Goal: Task Accomplishment & Management: Manage account settings

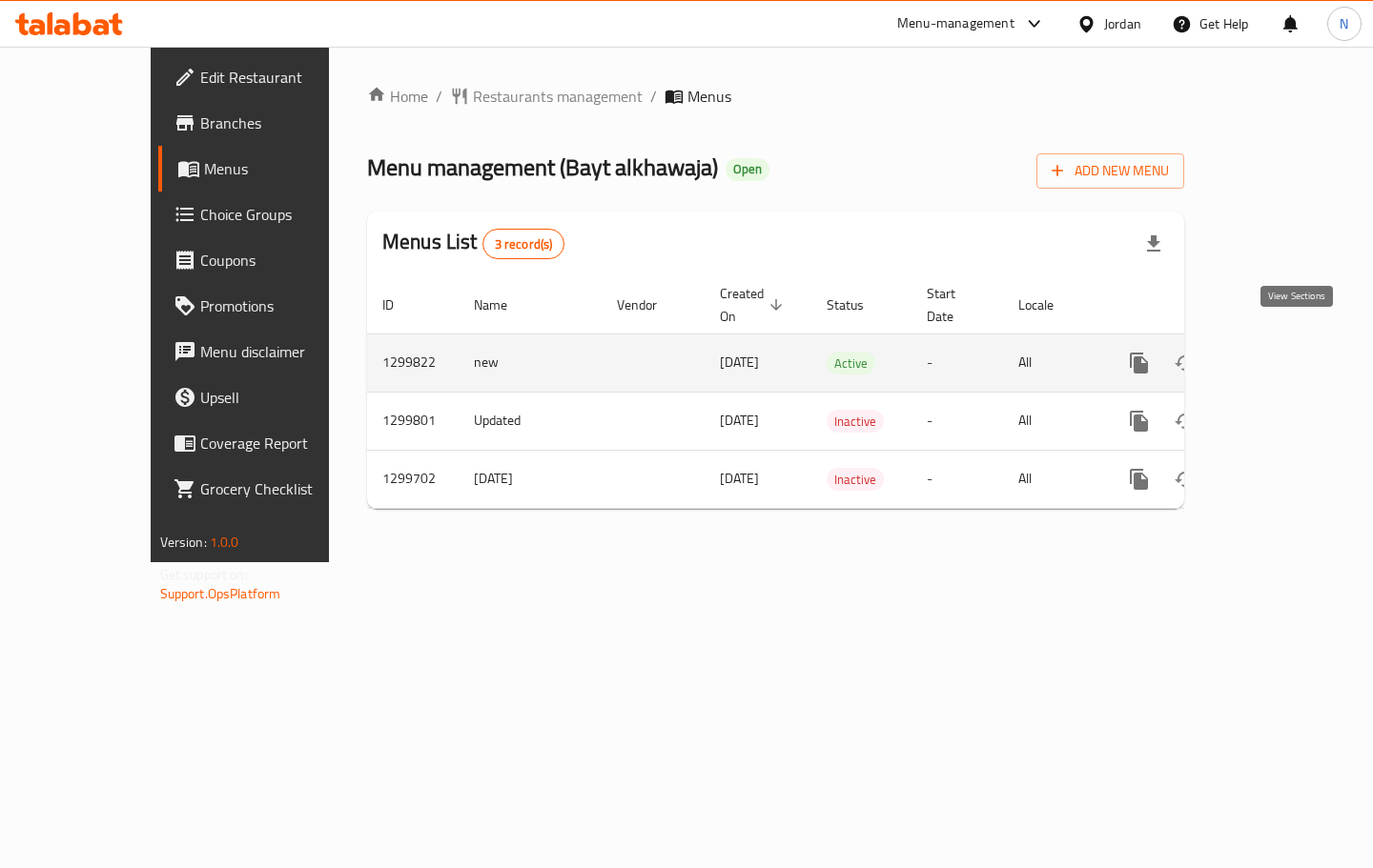
click at [1288, 352] on icon "enhanced table" at bounding box center [1277, 364] width 23 height 23
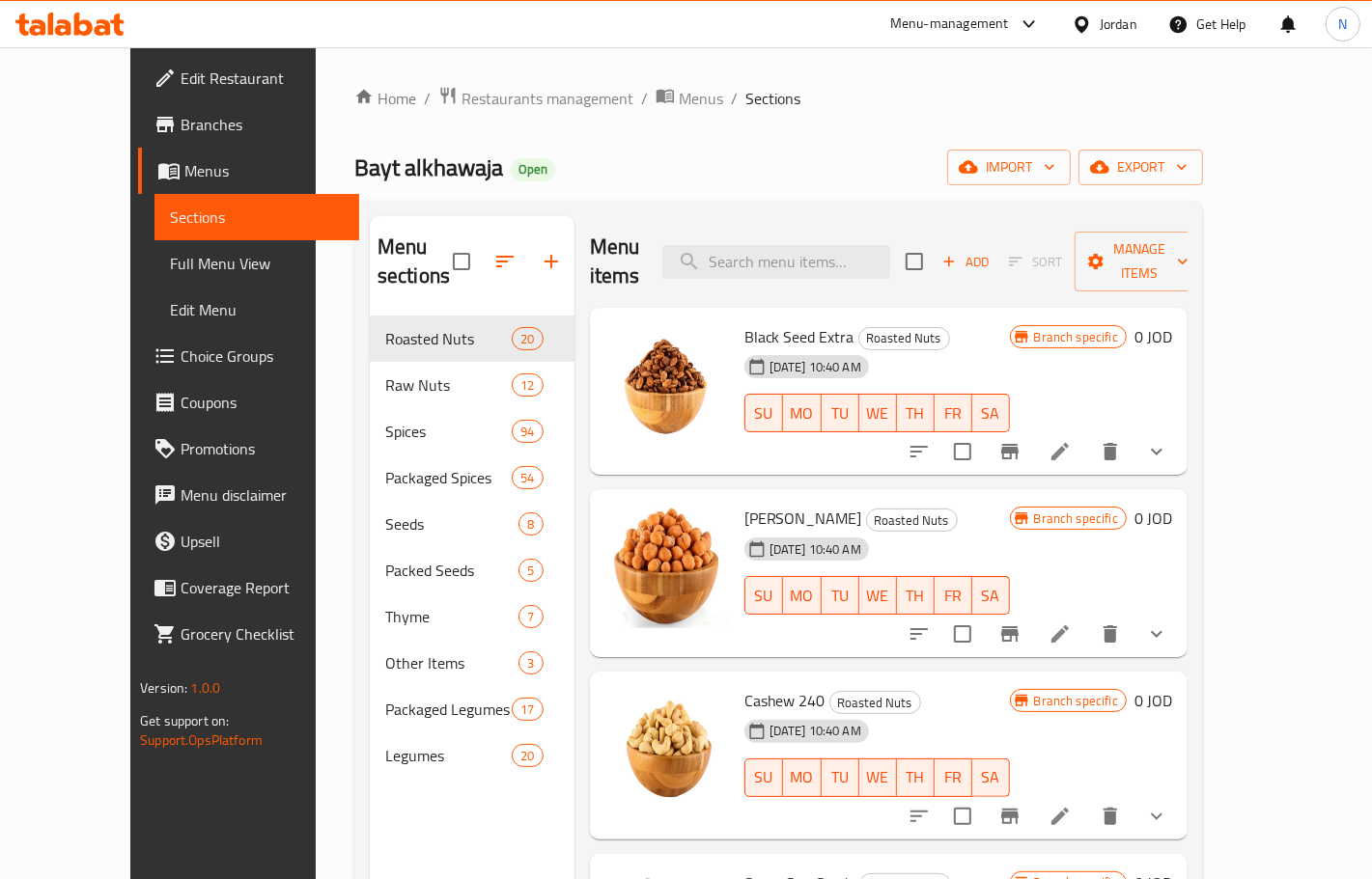
click at [1087, 435] on li at bounding box center [1060, 452] width 54 height 35
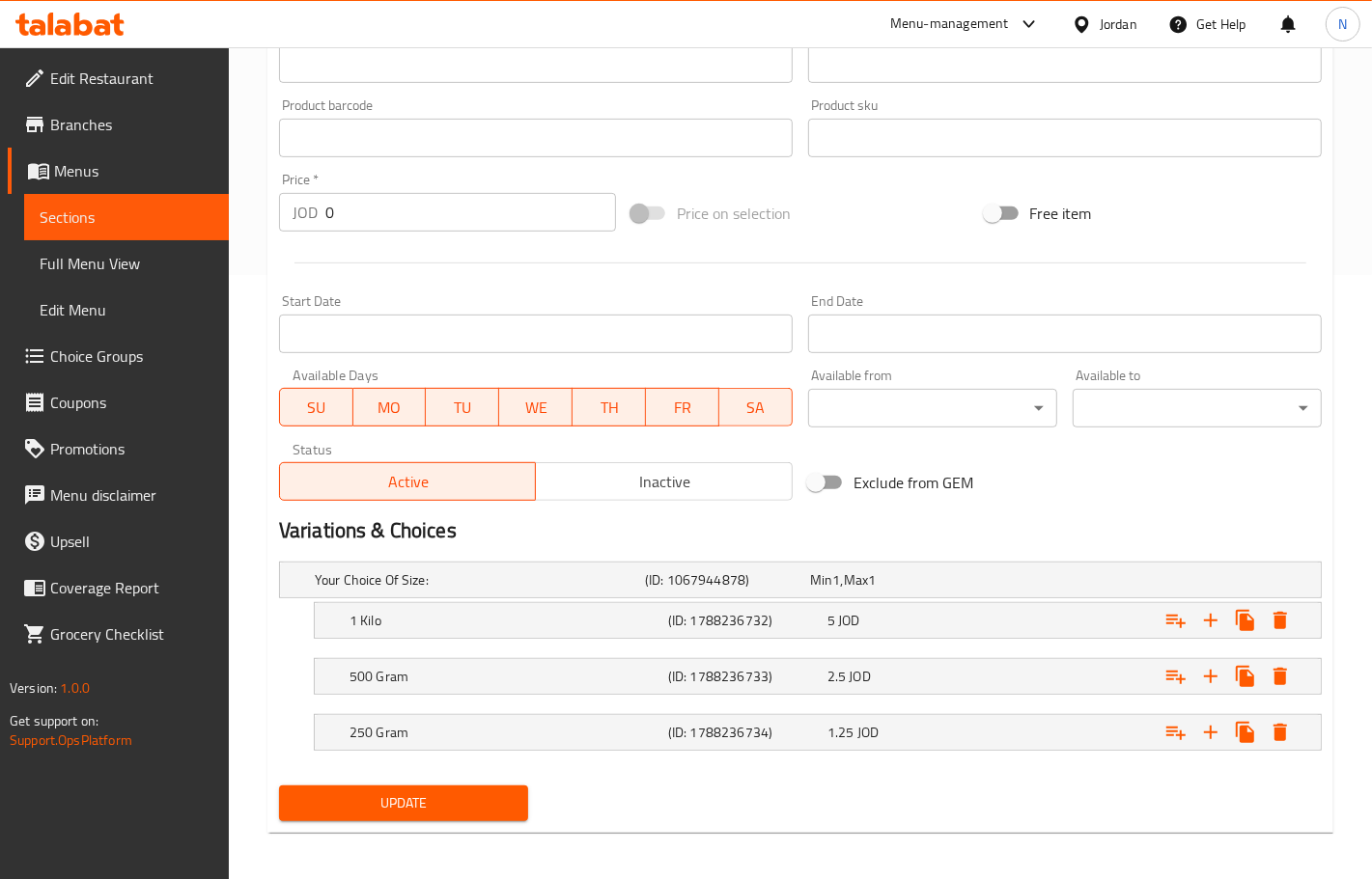
scroll to position [613, 0]
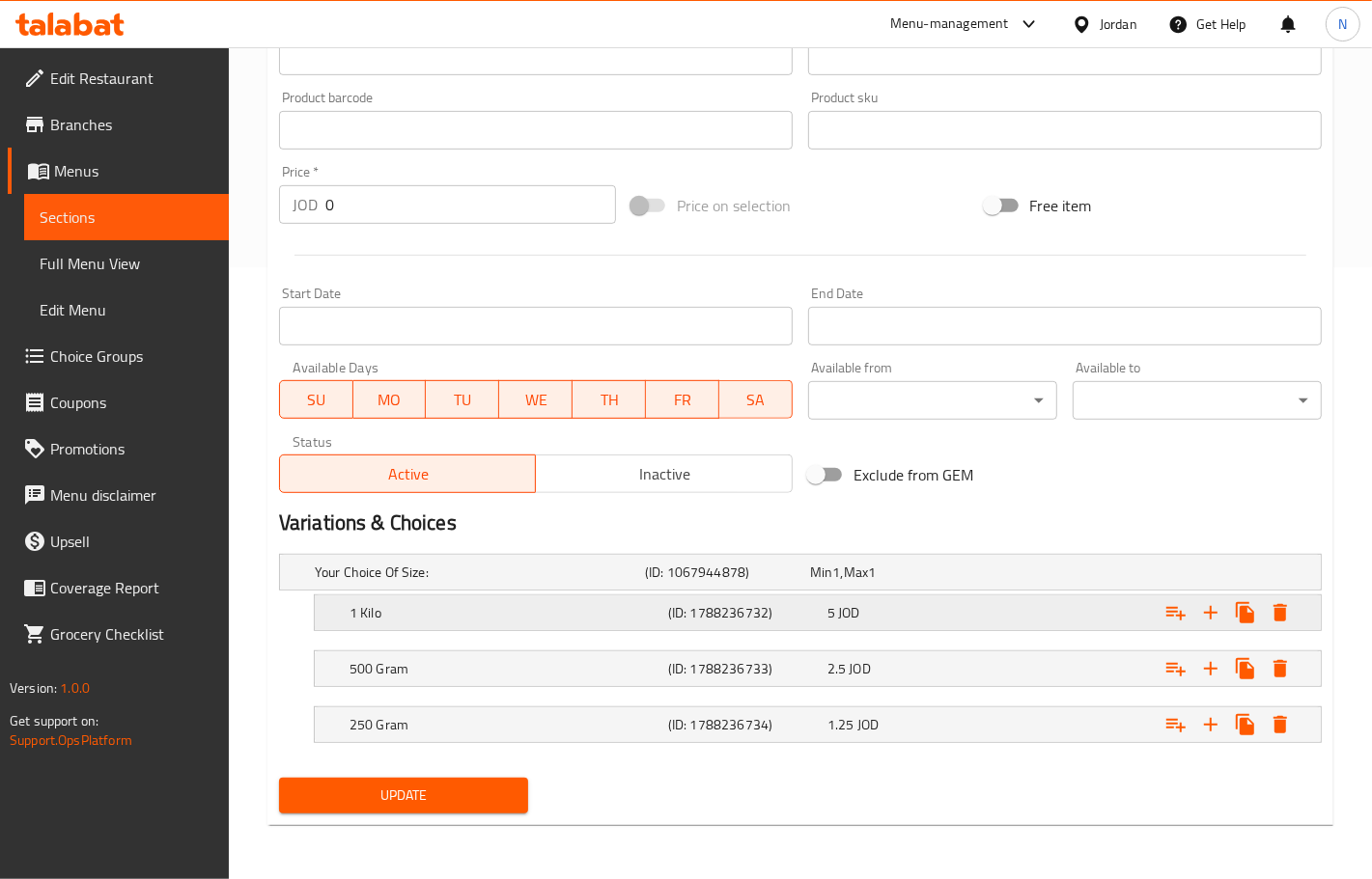
click at [850, 621] on span "JOD" at bounding box center [849, 613] width 21 height 25
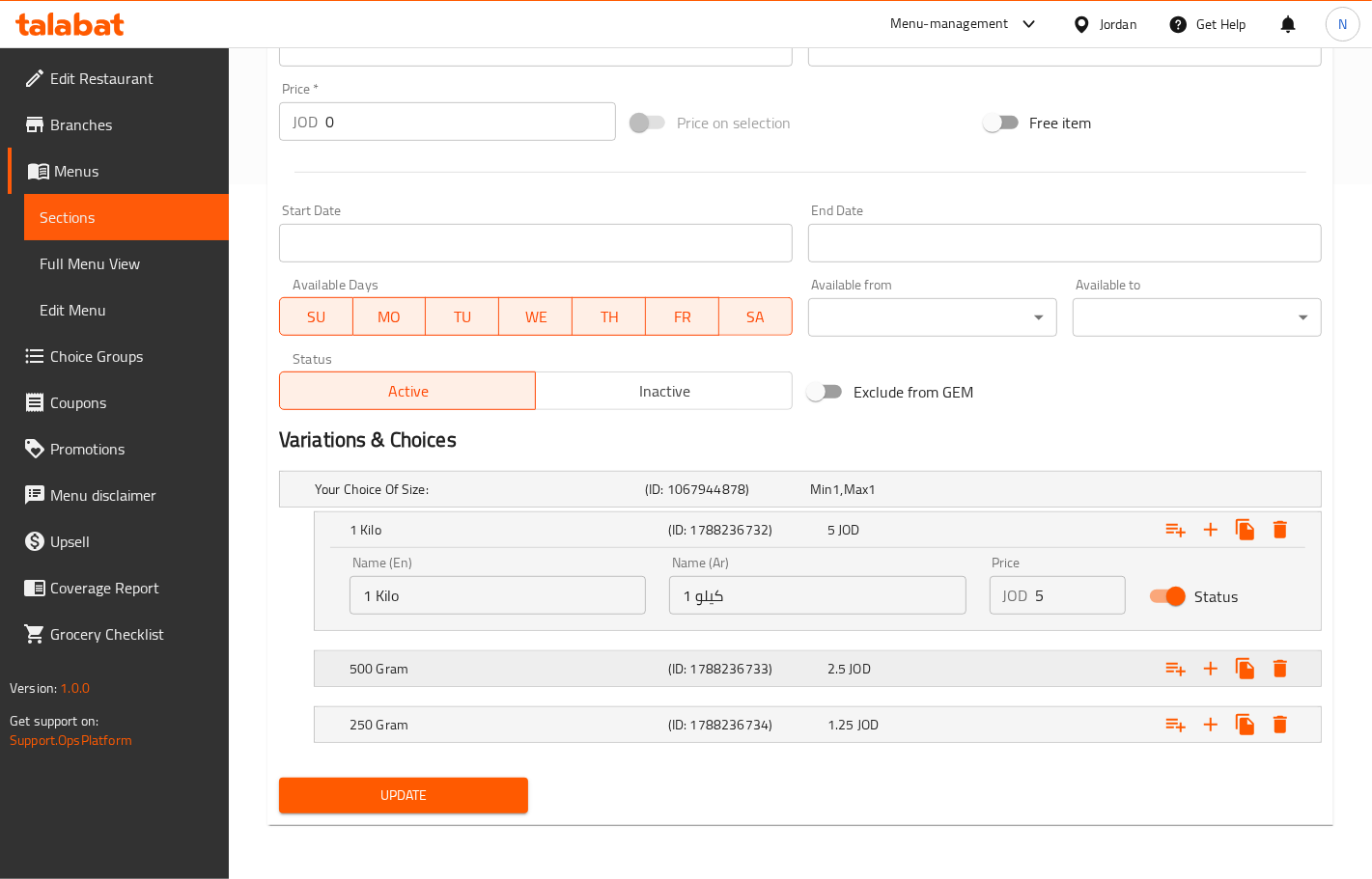
click at [856, 658] on span "JOD" at bounding box center [860, 669] width 21 height 25
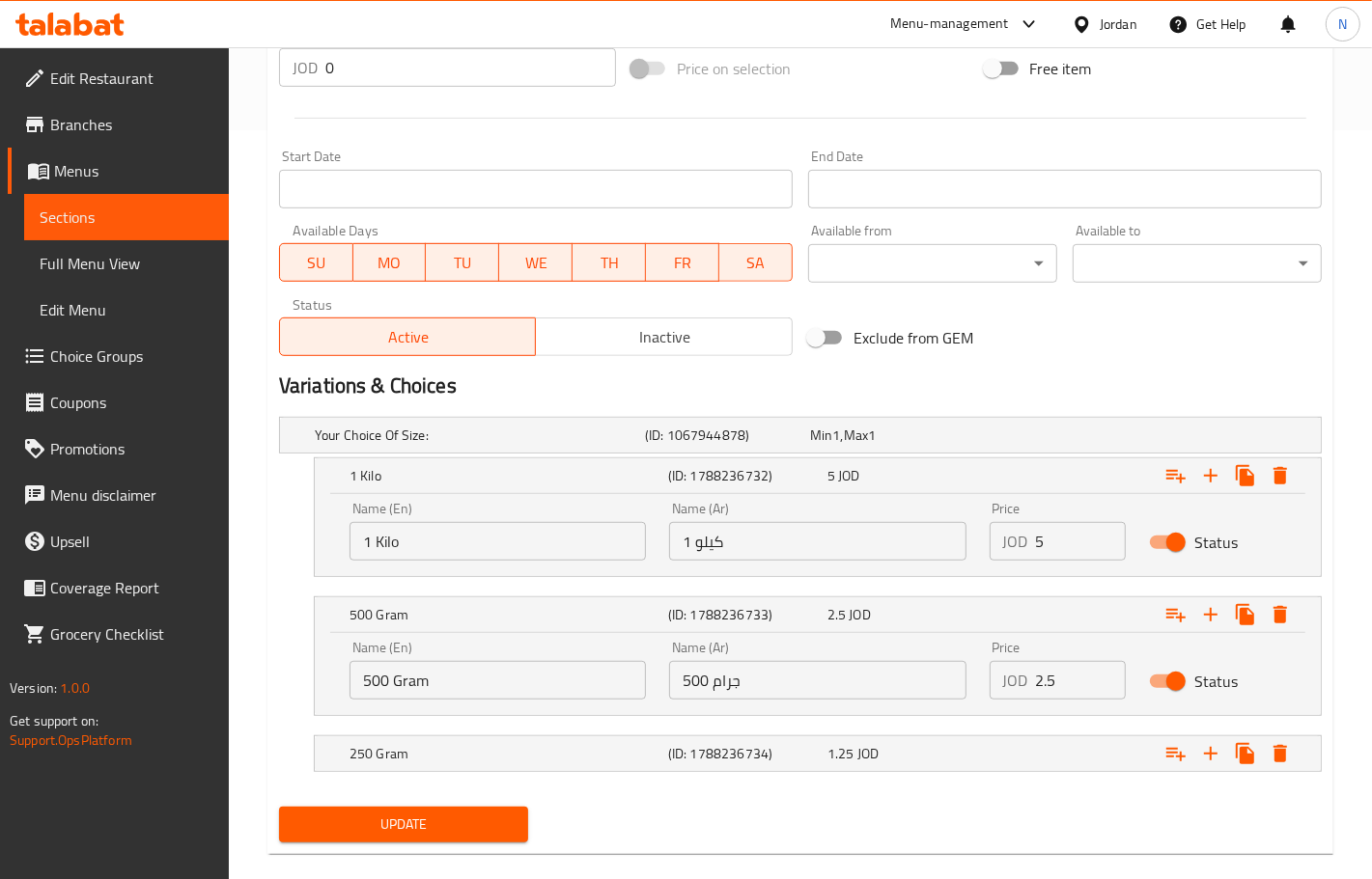
scroll to position [779, 0]
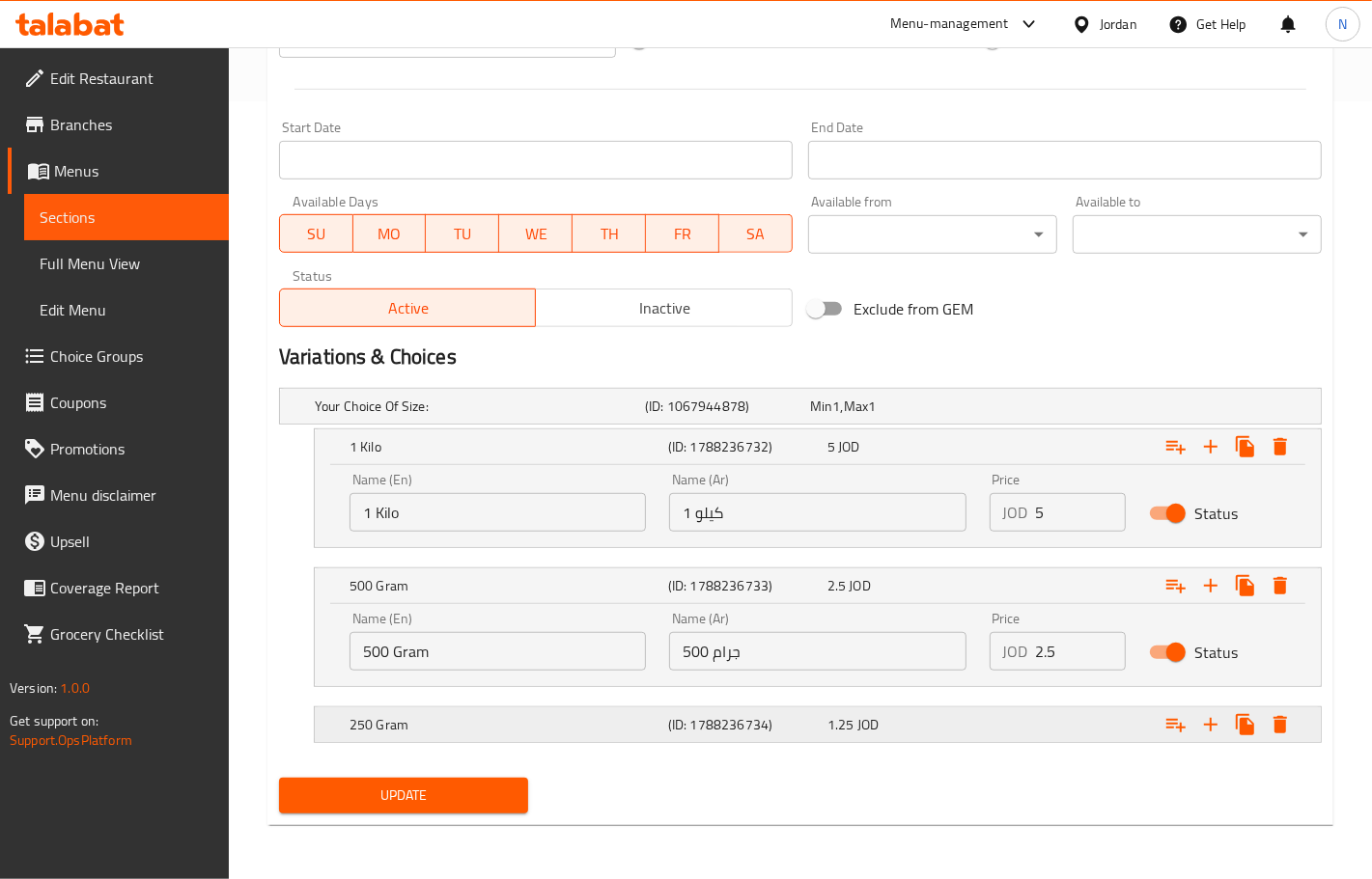
click at [851, 731] on span "1.25" at bounding box center [841, 725] width 27 height 25
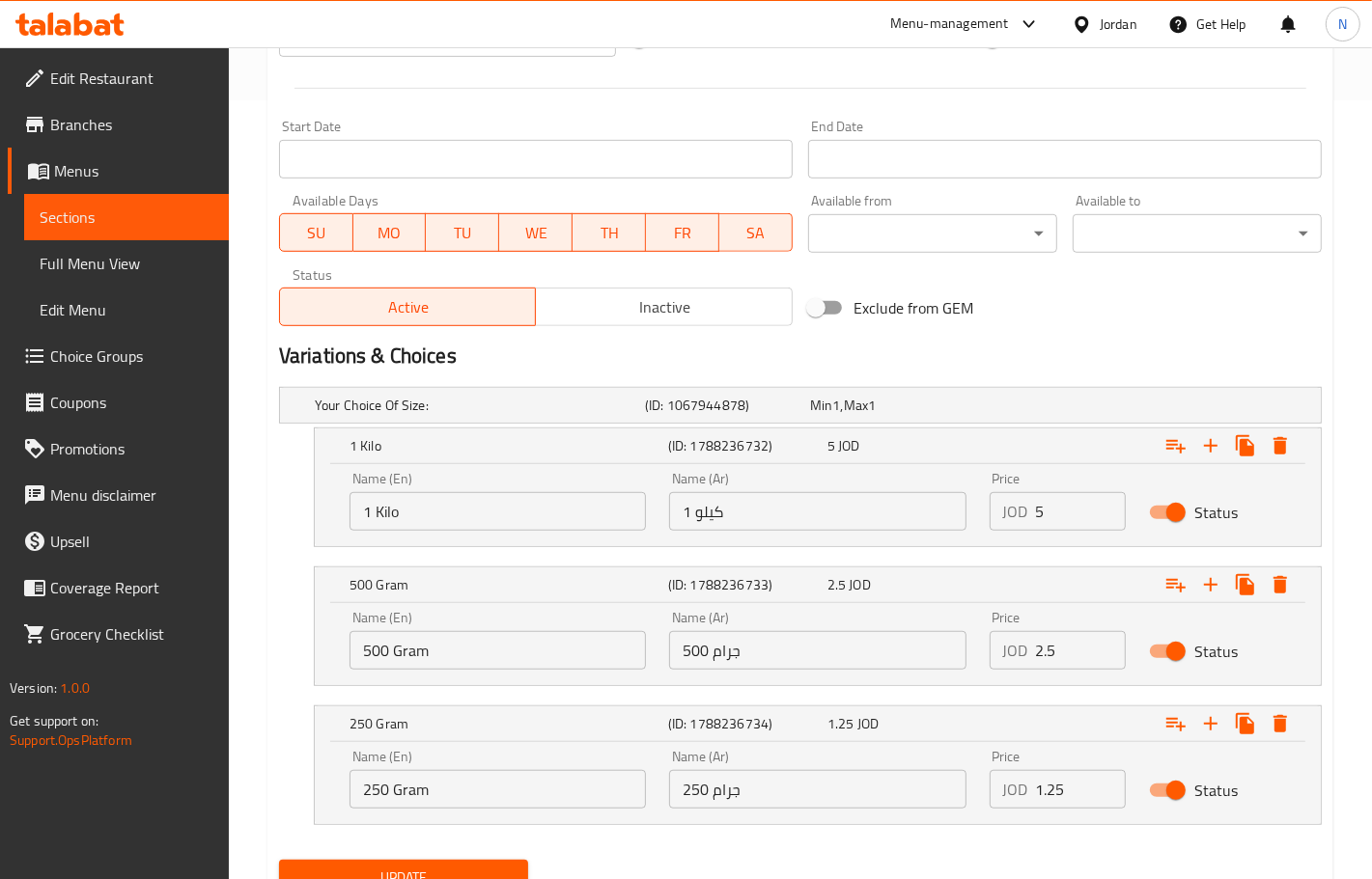
click at [138, 271] on span "Full Menu View" at bounding box center [127, 264] width 174 height 23
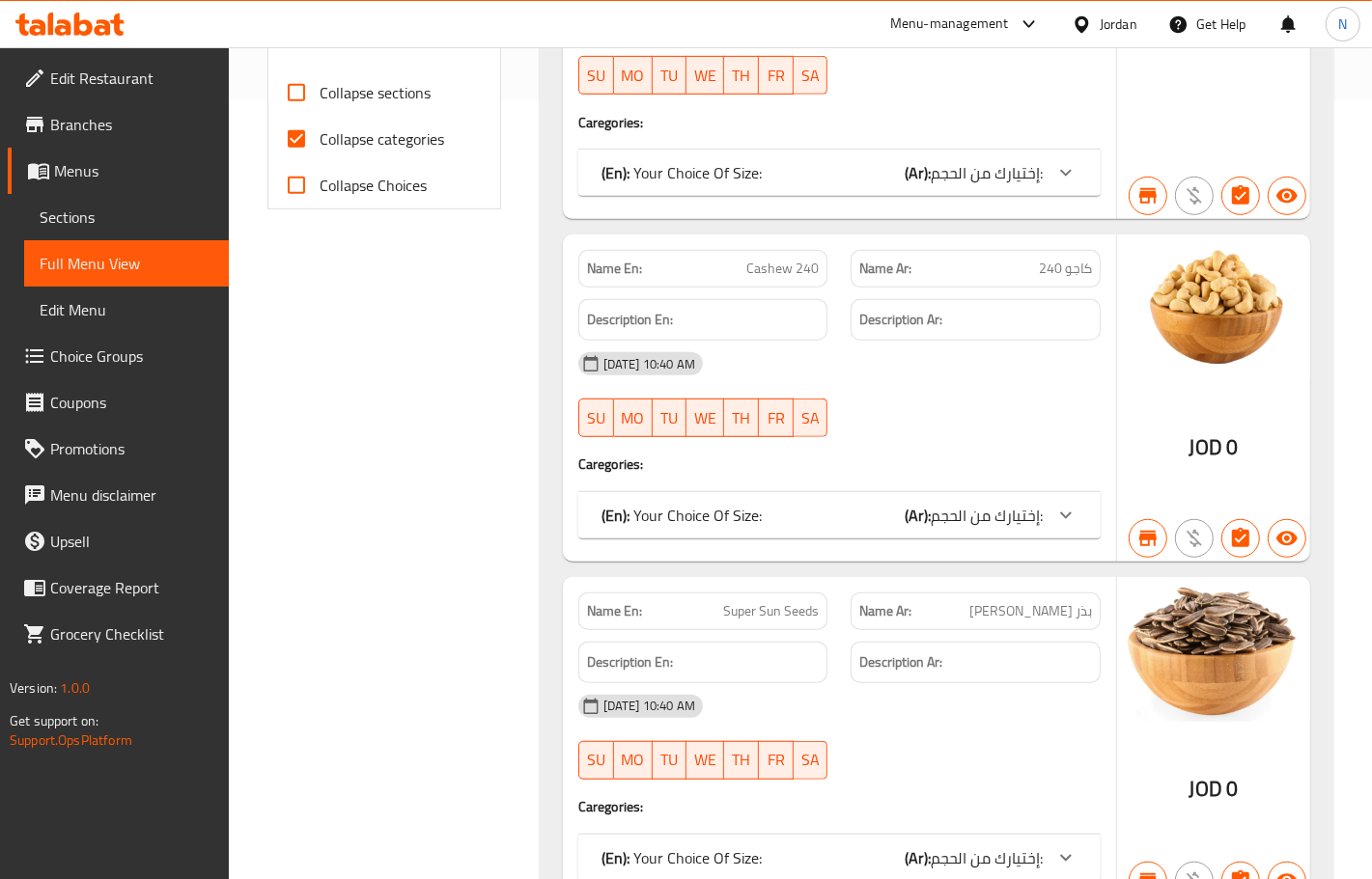
scroll to position [296, 0]
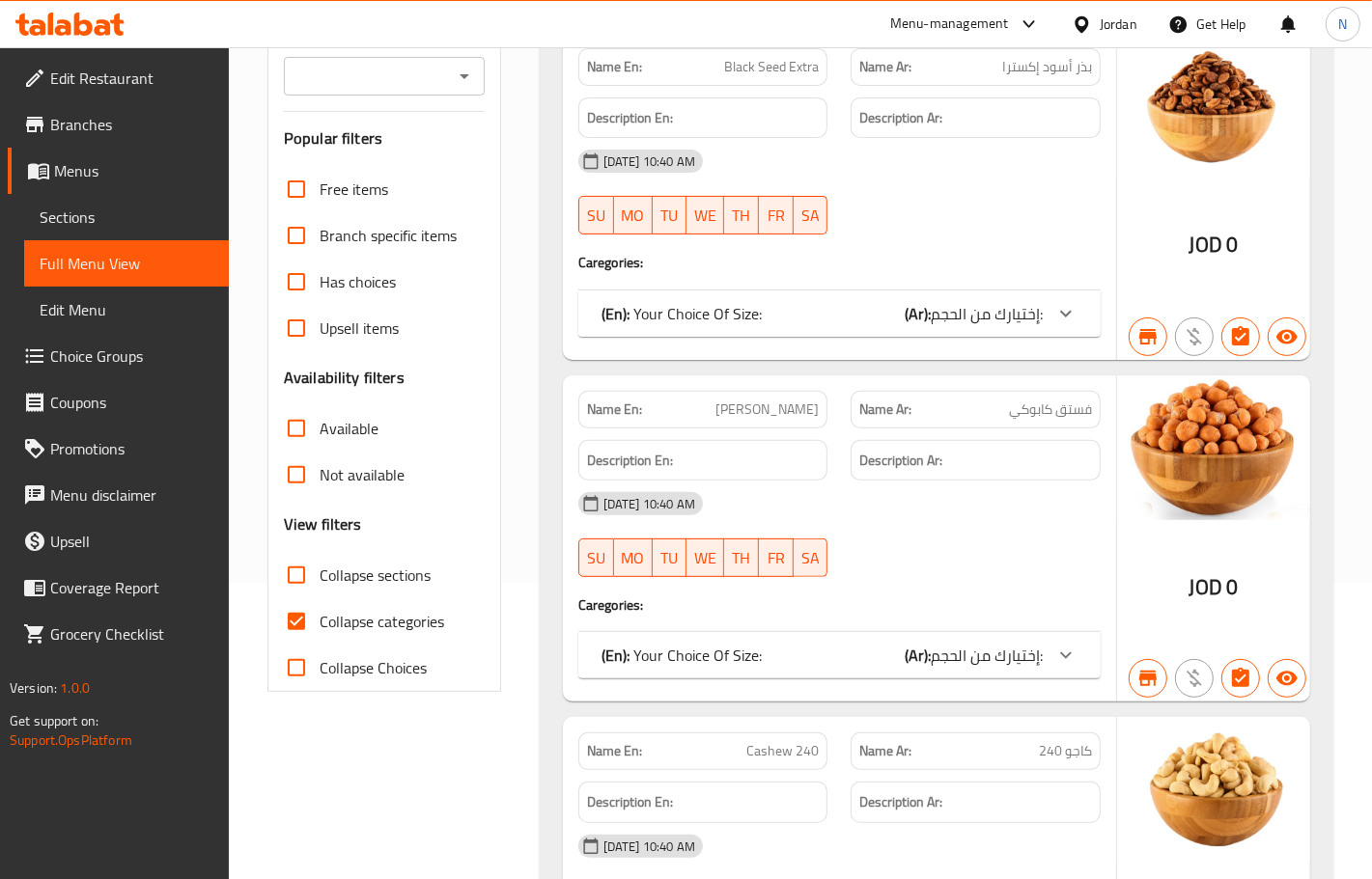
click at [94, 170] on span "Menus" at bounding box center [133, 171] width 159 height 23
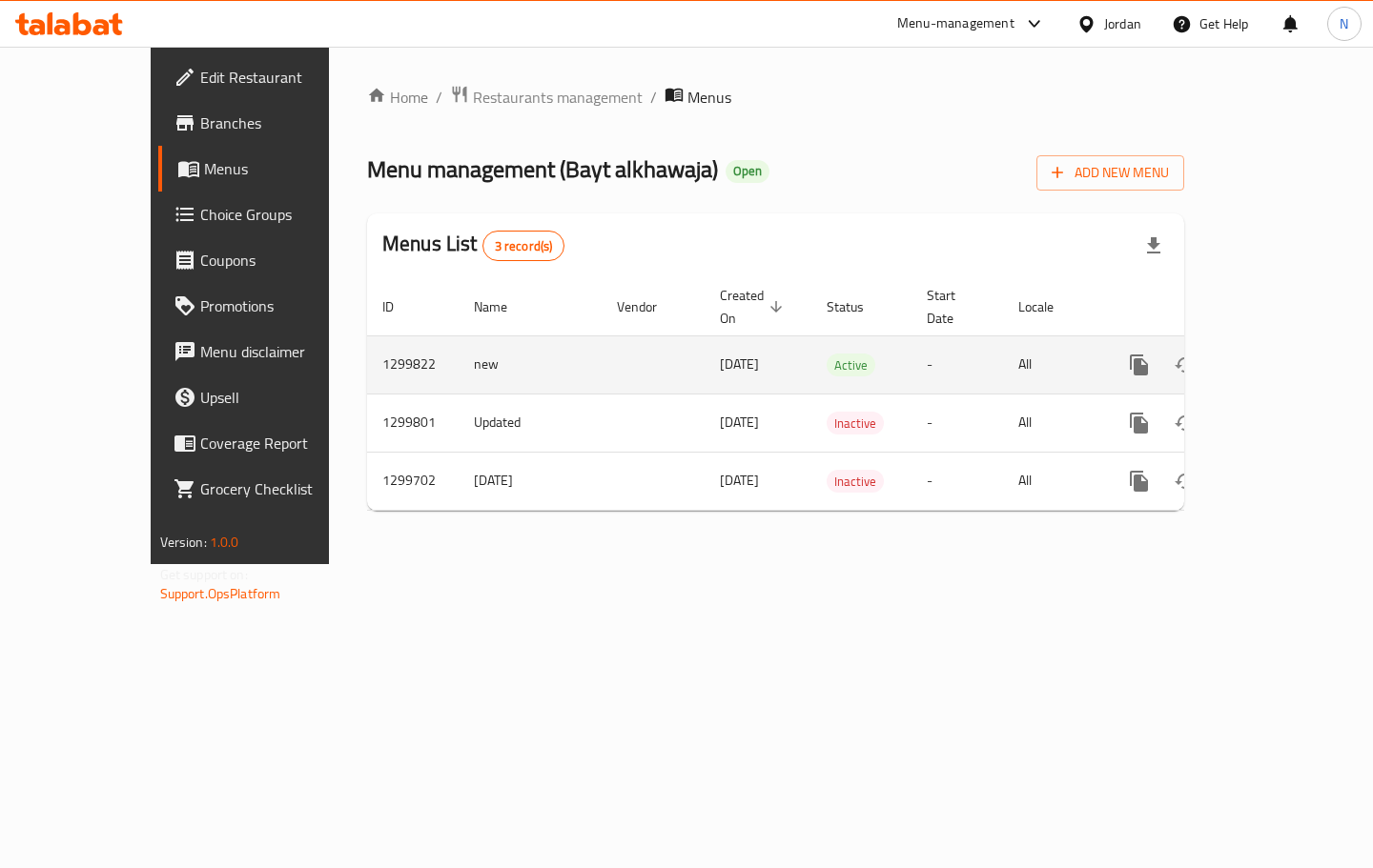
click at [1288, 354] on icon "enhanced table" at bounding box center [1277, 366] width 23 height 23
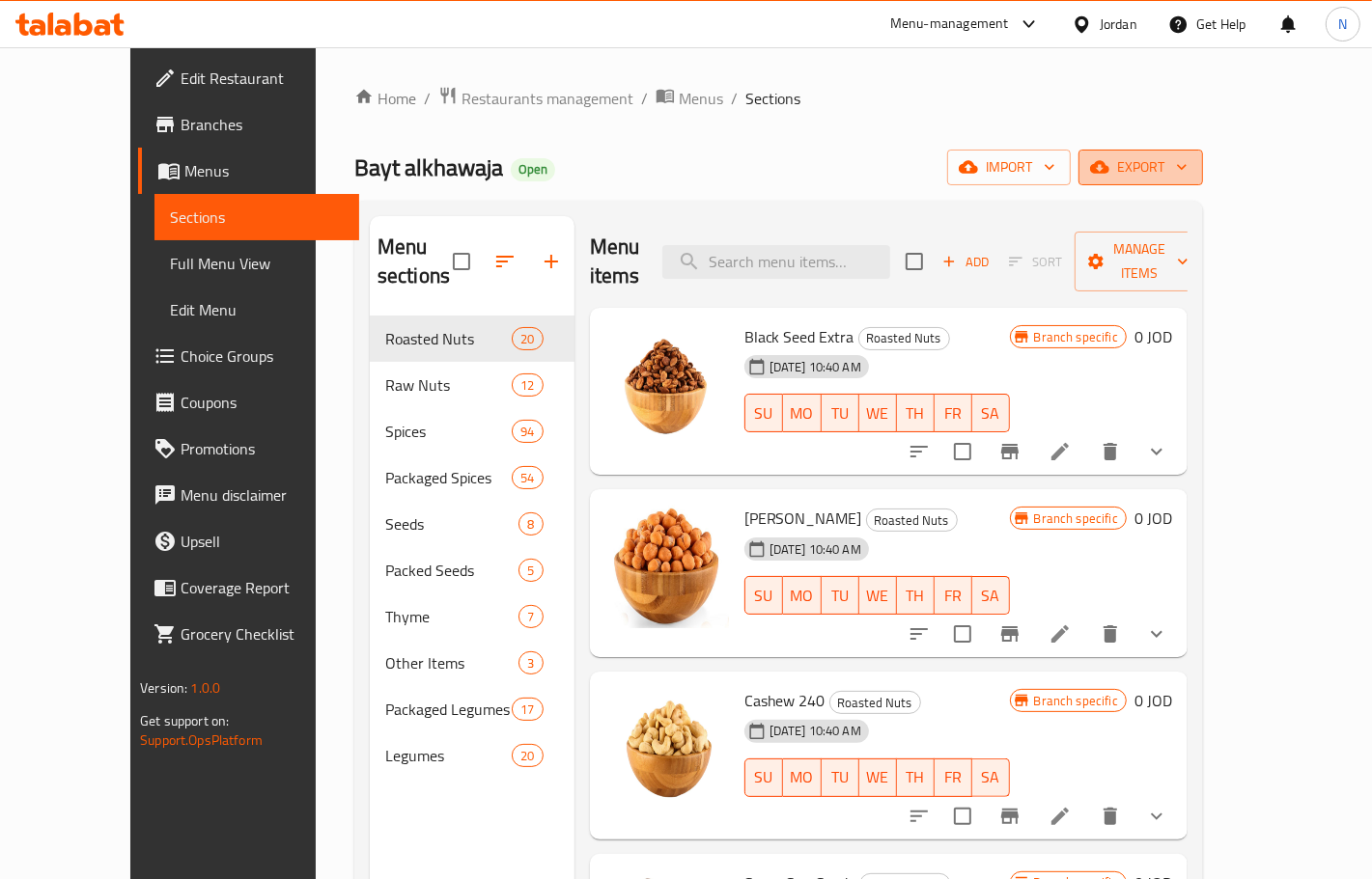
click at [1187, 177] on span "export" at bounding box center [1141, 167] width 94 height 24
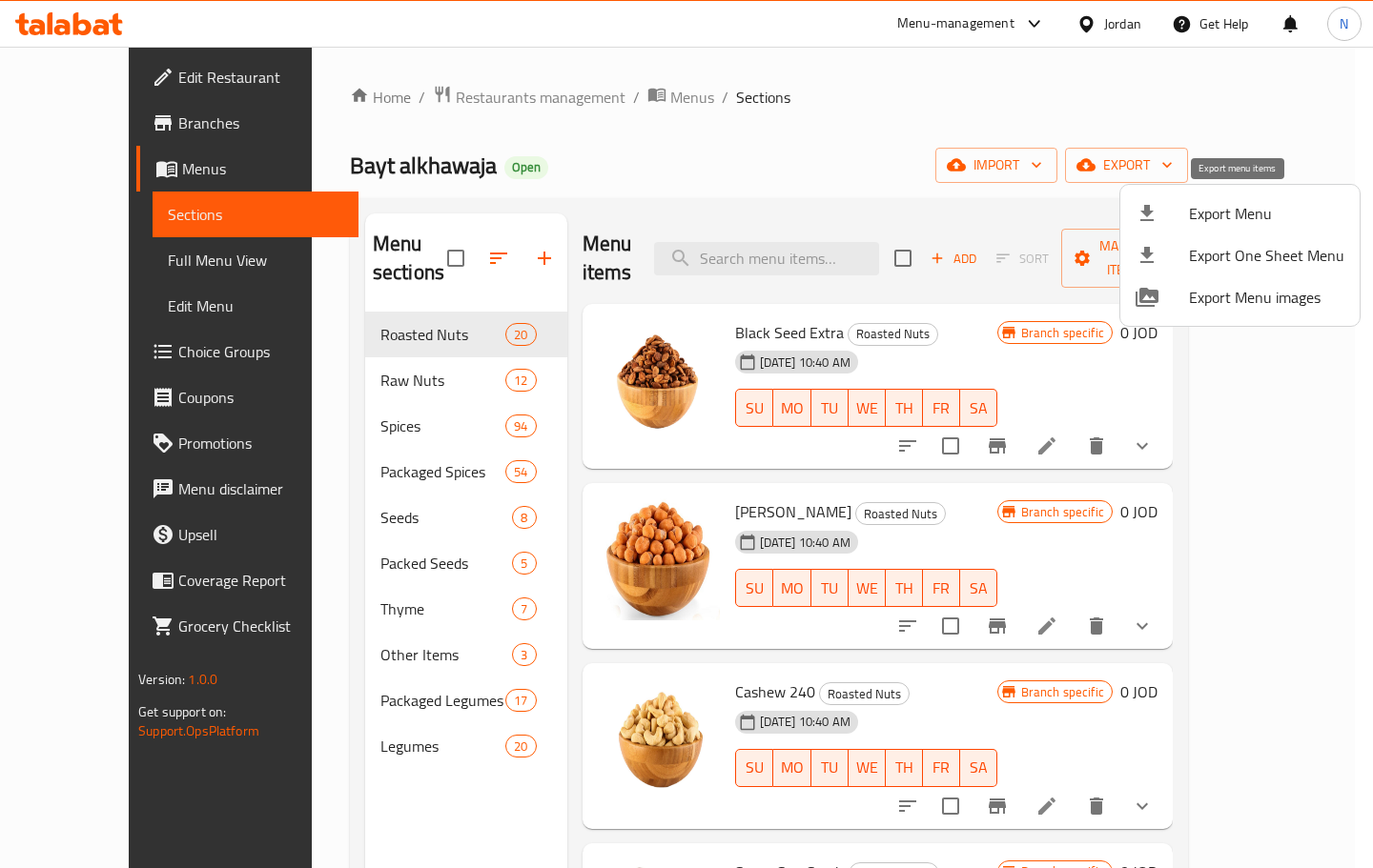
click at [1249, 227] on li "Export Menu" at bounding box center [1240, 213] width 239 height 41
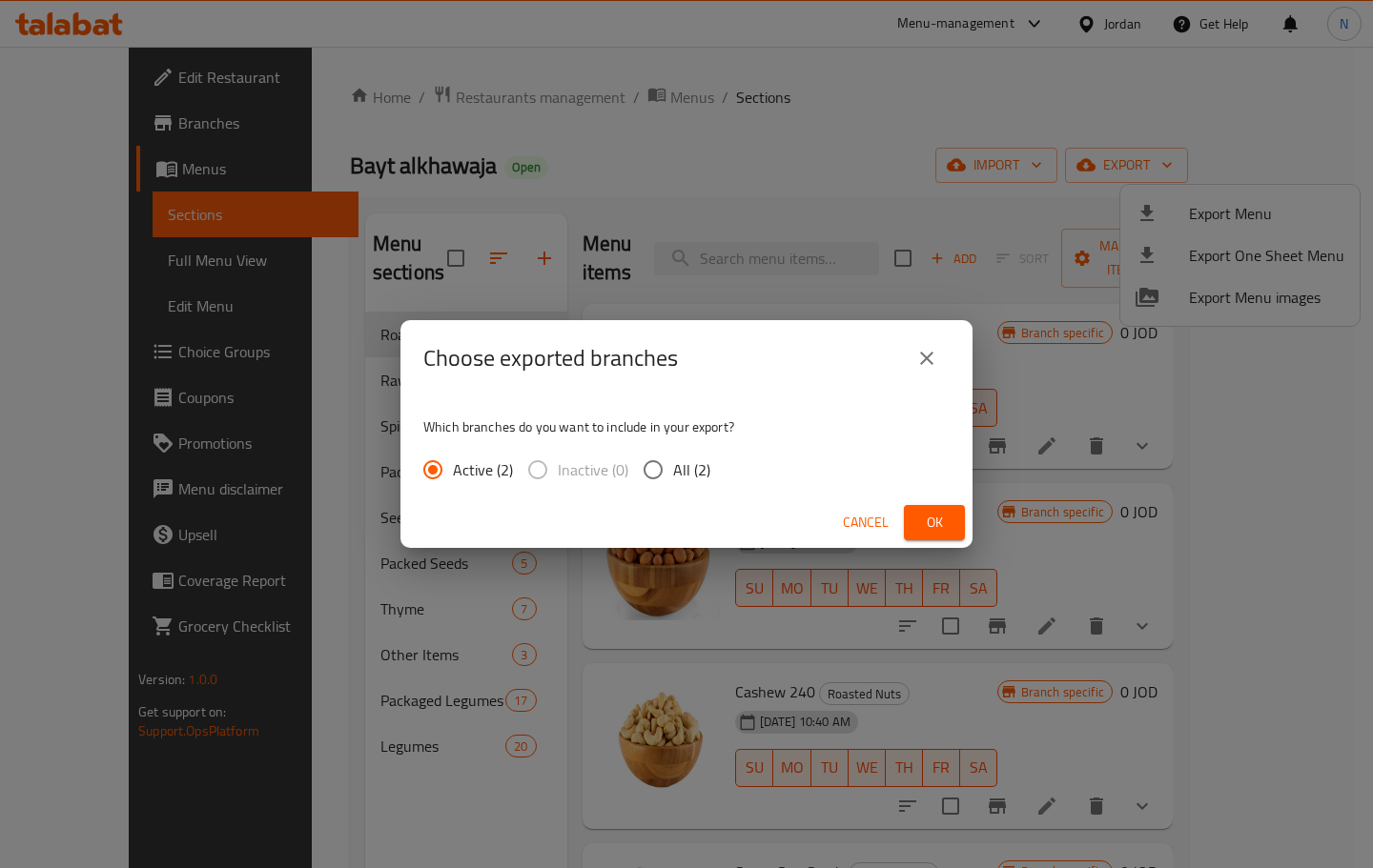
click at [919, 506] on button "Ok" at bounding box center [934, 523] width 61 height 36
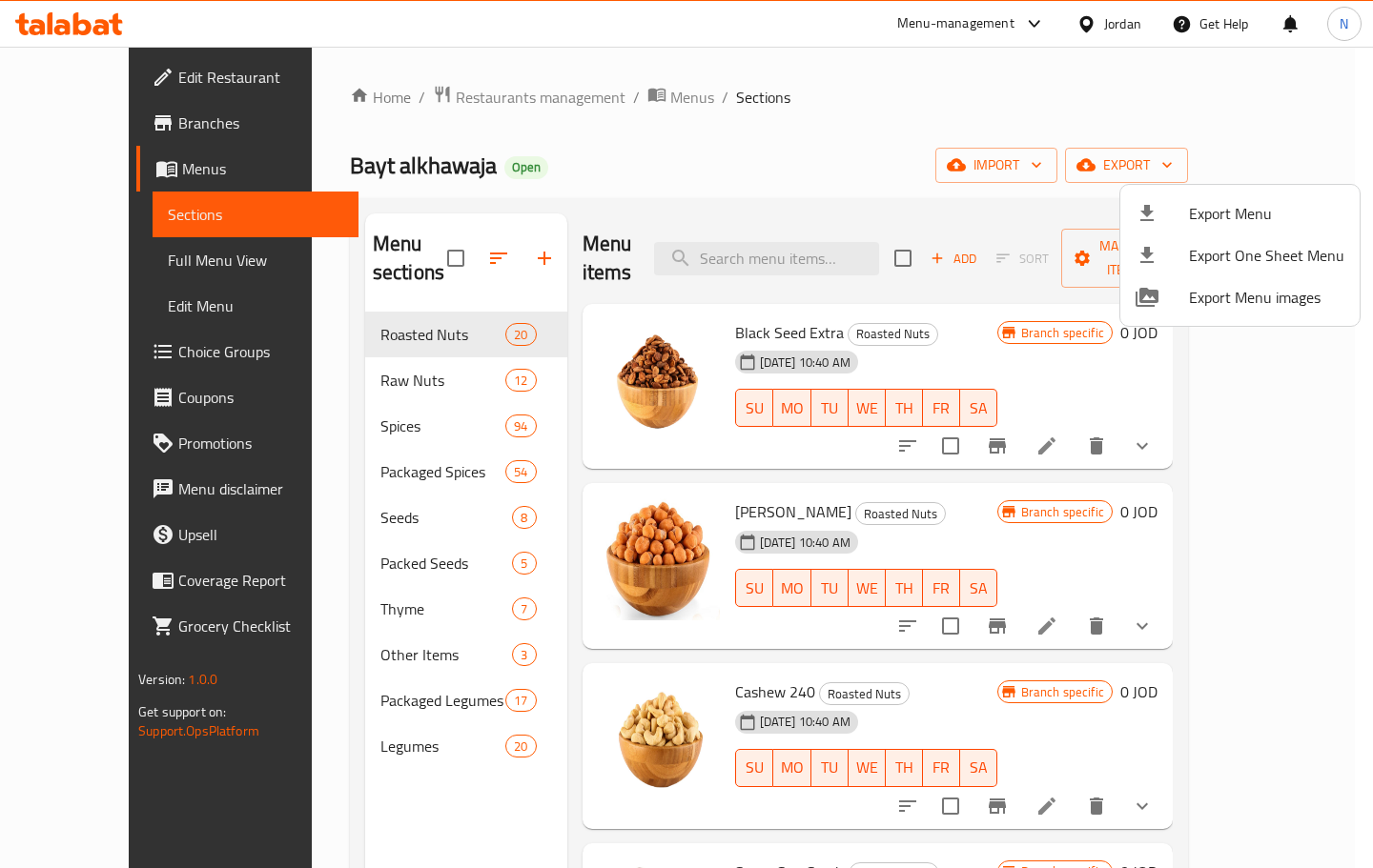
click at [148, 251] on div at bounding box center [686, 434] width 1373 height 868
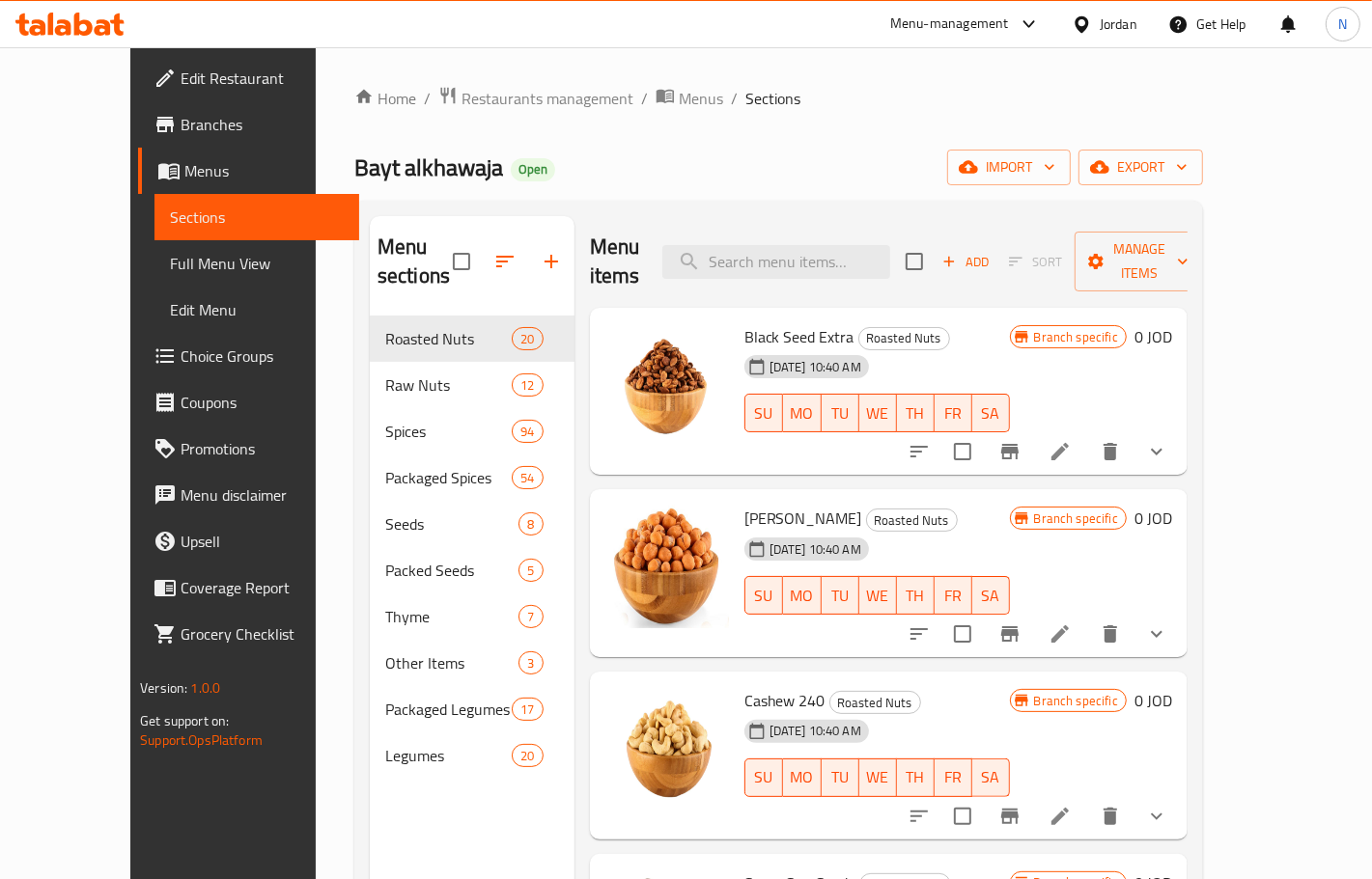
click at [170, 256] on span "Full Menu View" at bounding box center [257, 264] width 174 height 23
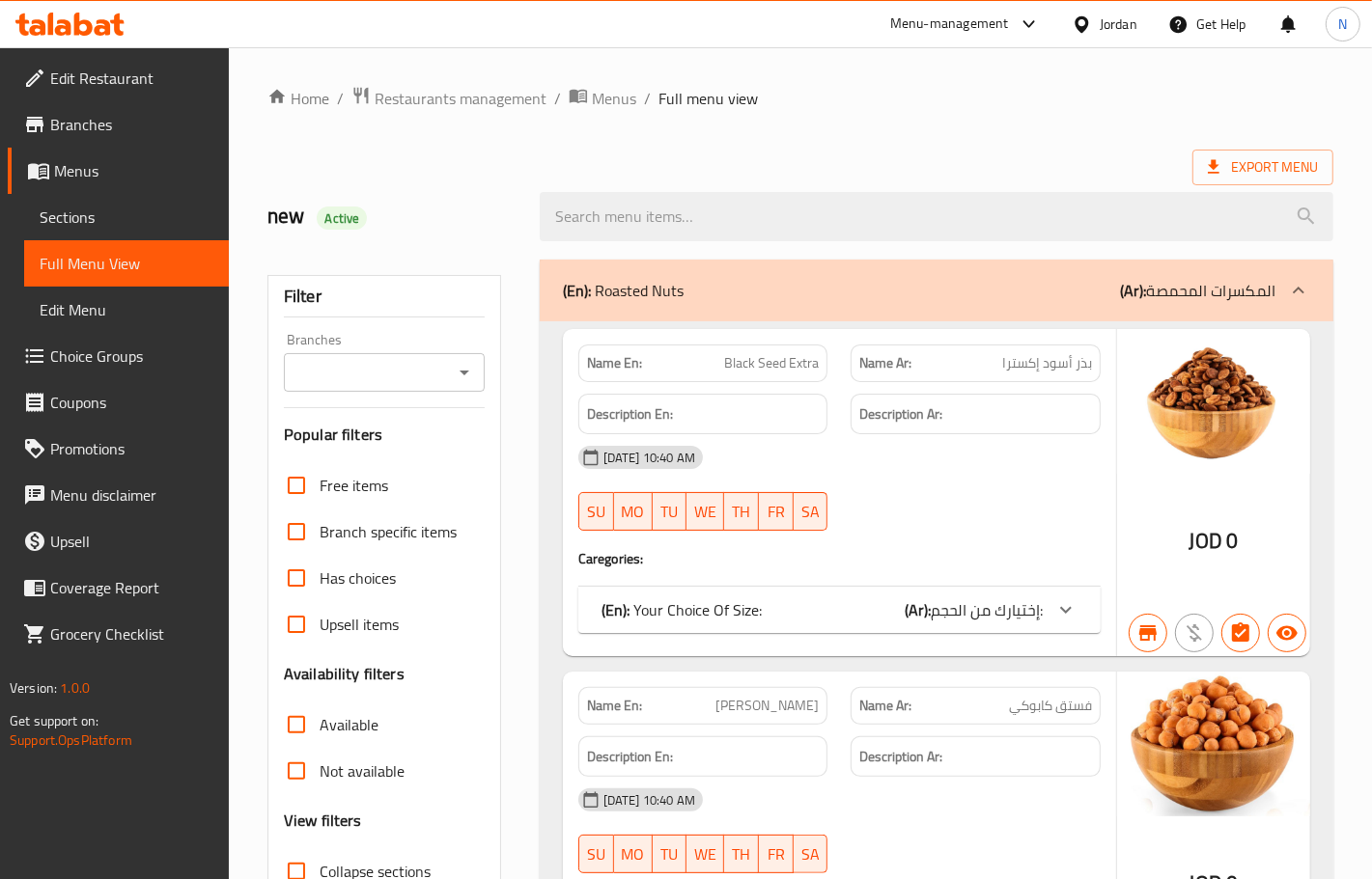
checkbox input "false"
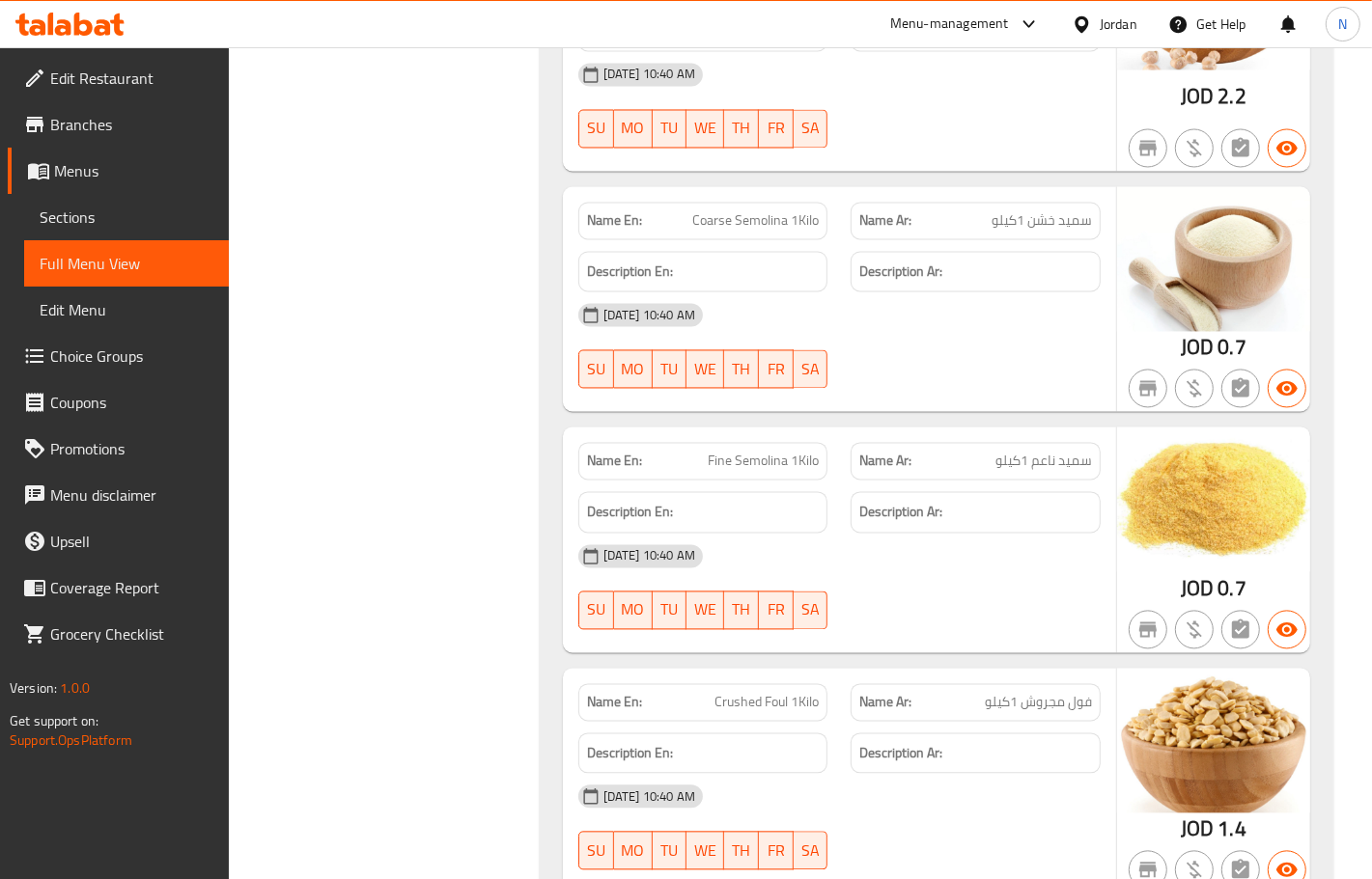
scroll to position [112295, 0]
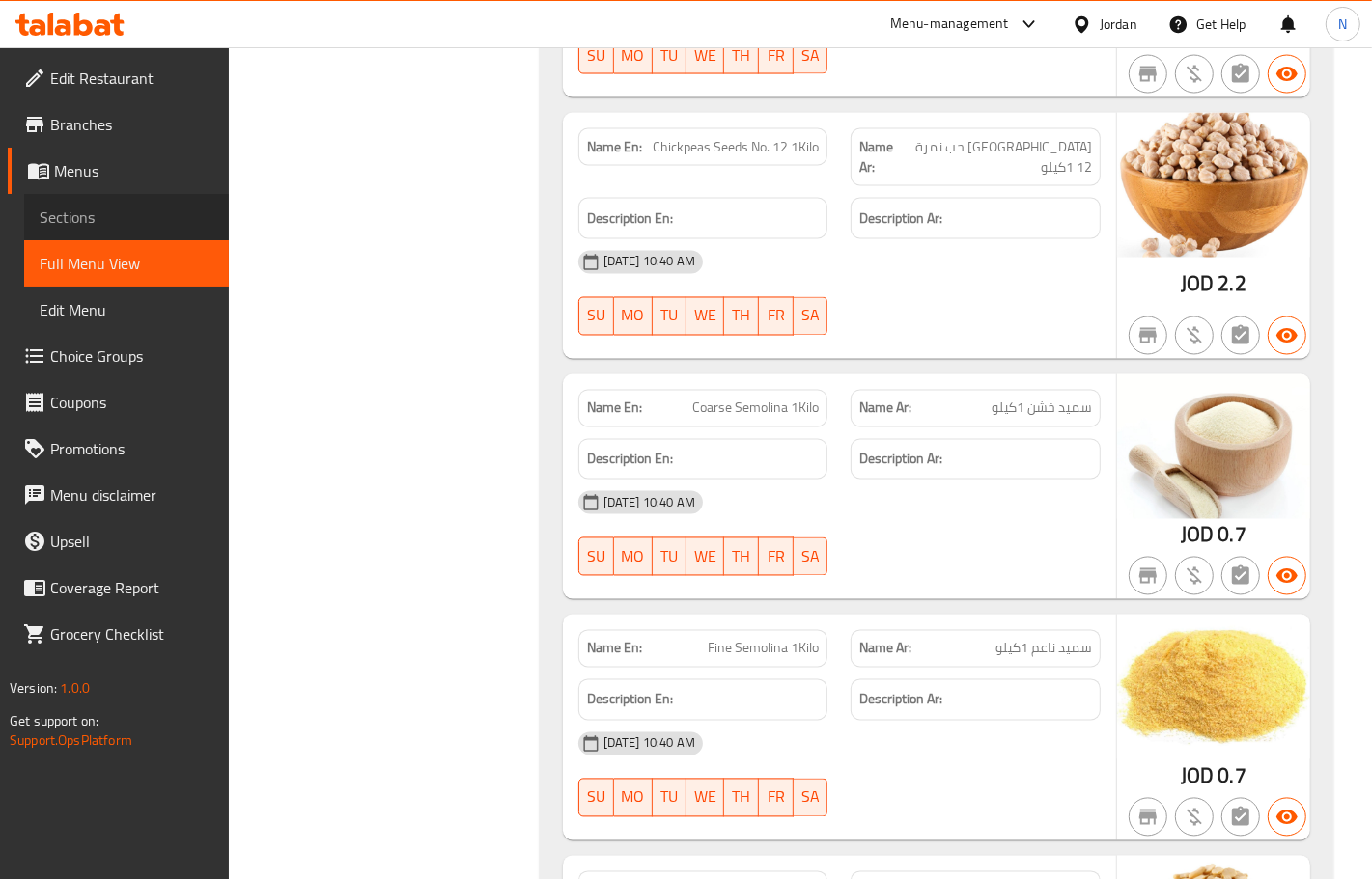
click at [89, 220] on span "Sections" at bounding box center [127, 218] width 174 height 23
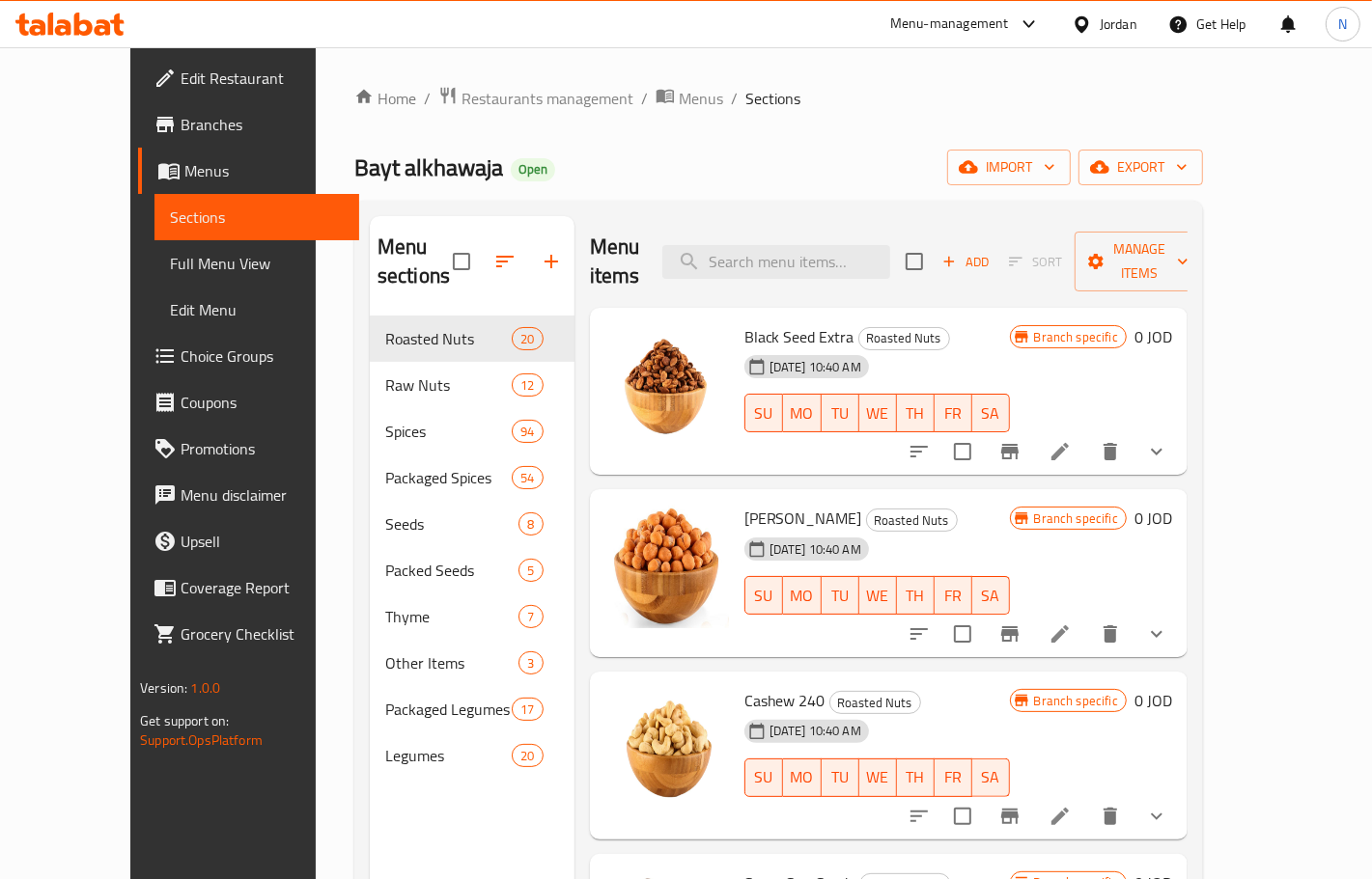
click at [181, 72] on span "Edit Restaurant" at bounding box center [262, 78] width 163 height 23
